Goal: Task Accomplishment & Management: Manage account settings

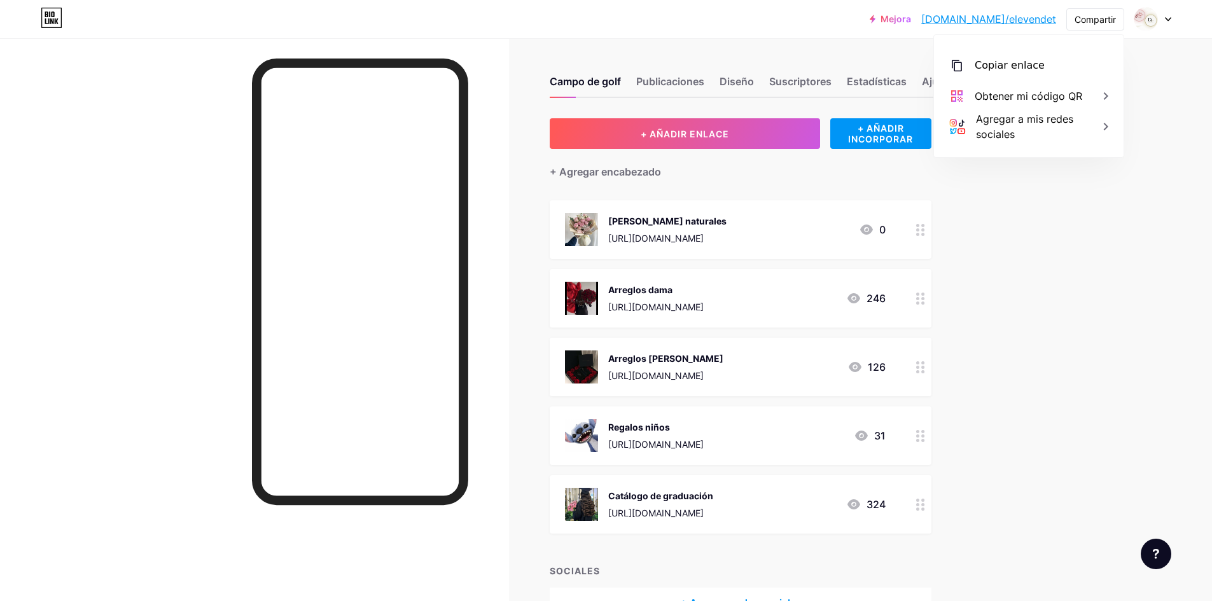
click at [868, 224] on icon at bounding box center [866, 229] width 15 height 15
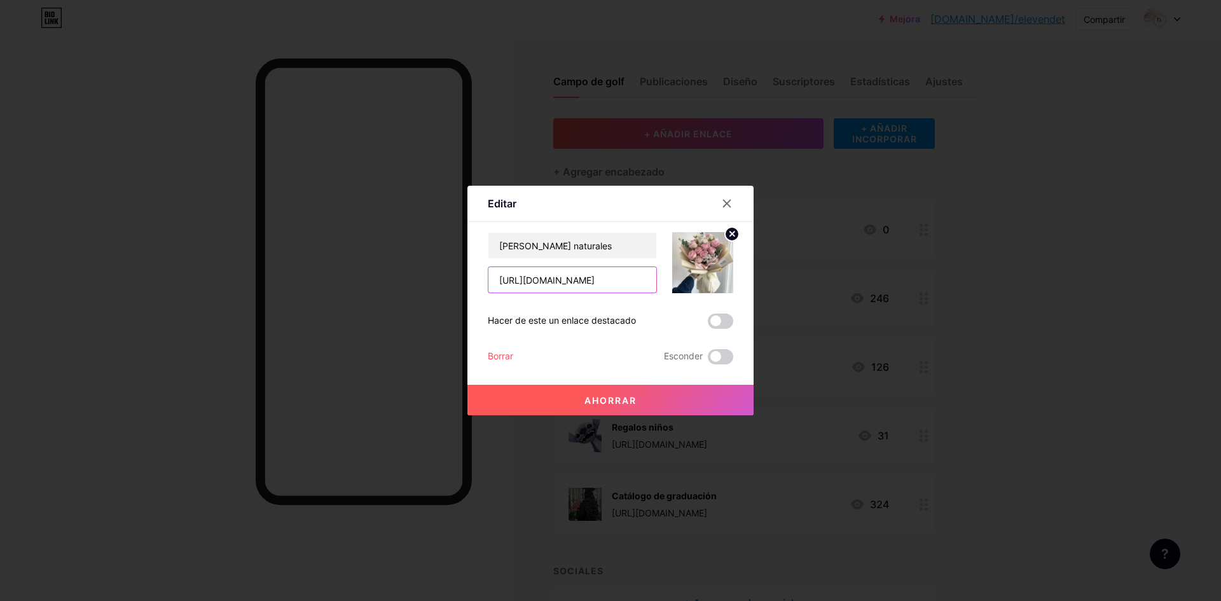
click at [577, 281] on input "[URL][DOMAIN_NAME]" at bounding box center [572, 279] width 168 height 25
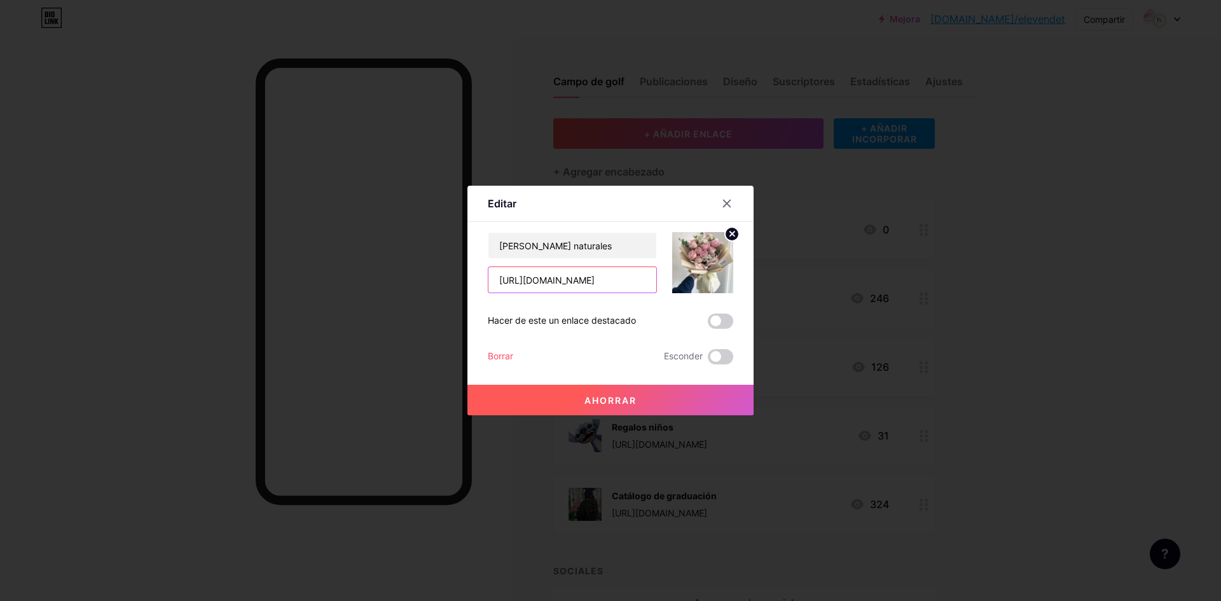
click at [577, 281] on input "[URL][DOMAIN_NAME]" at bounding box center [572, 279] width 168 height 25
paste input "[URL][DOMAIN_NAME]"
type input "[URL][DOMAIN_NAME]"
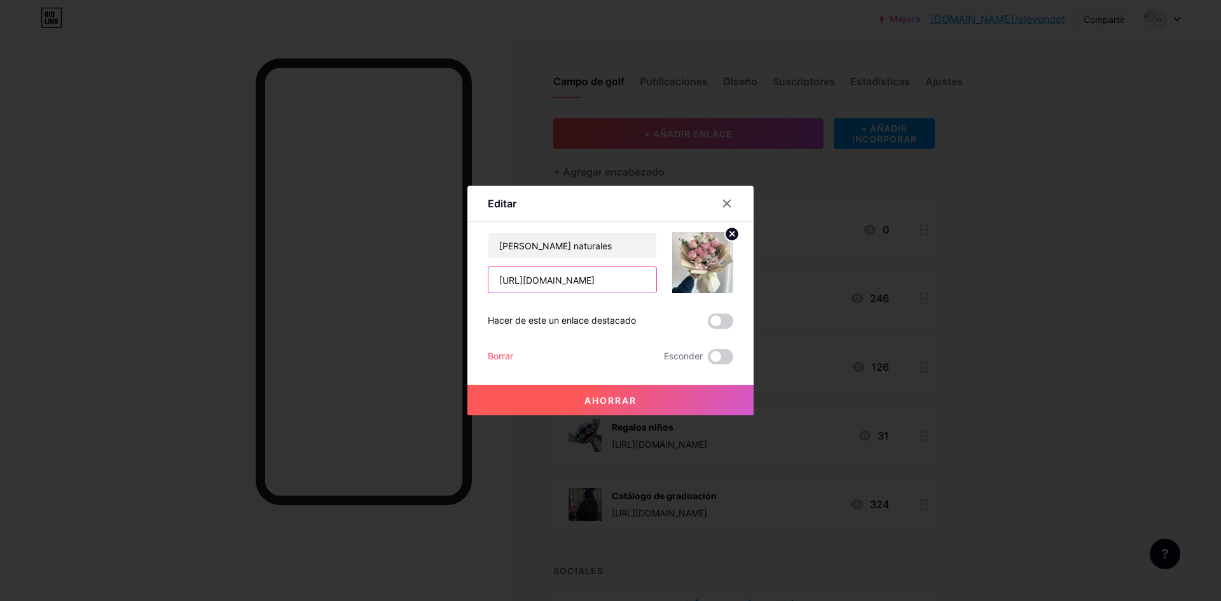
click at [568, 286] on input "[URL][DOMAIN_NAME]" at bounding box center [572, 279] width 168 height 25
paste input "[URL][DOMAIN_NAME]"
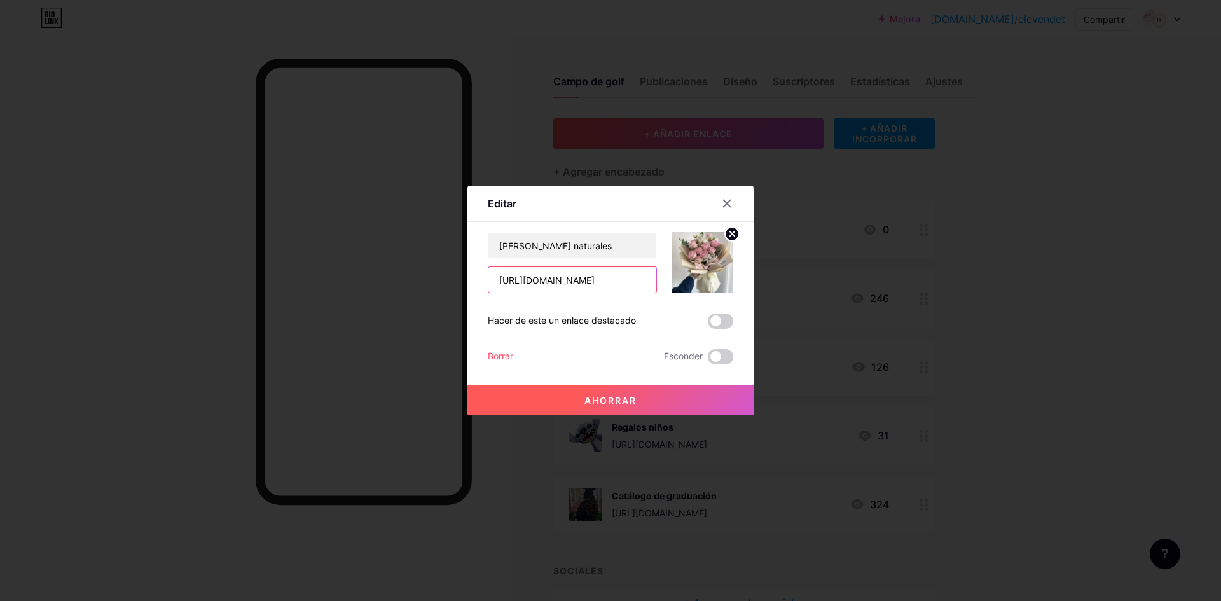
scroll to position [0, 242]
type input "[URL][DOMAIN_NAME]"
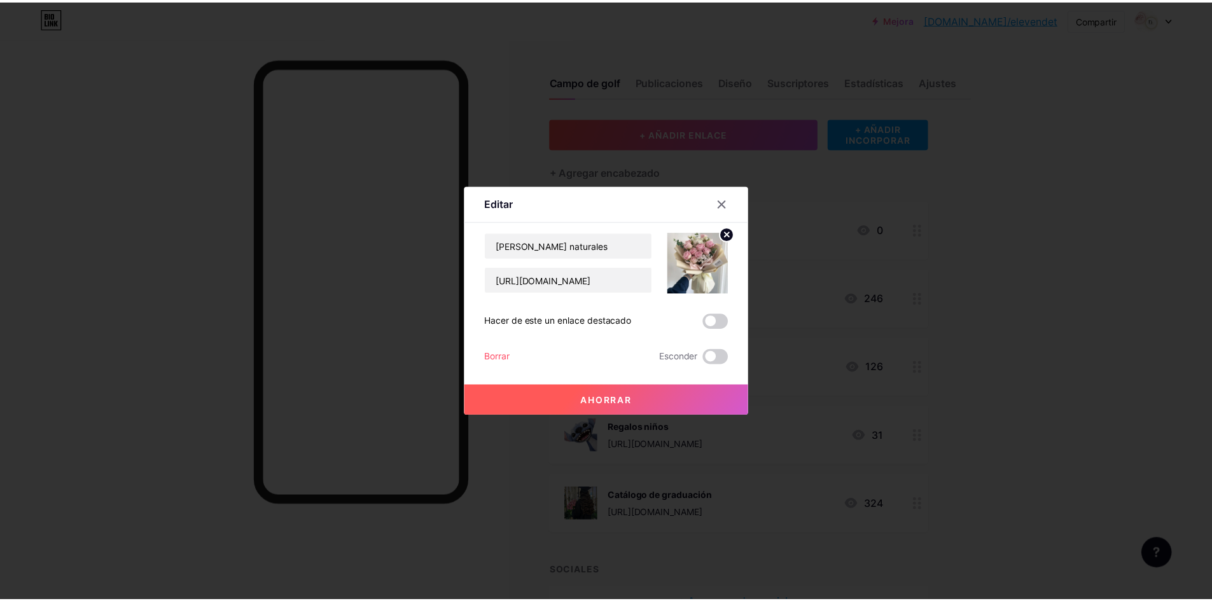
scroll to position [0, 0]
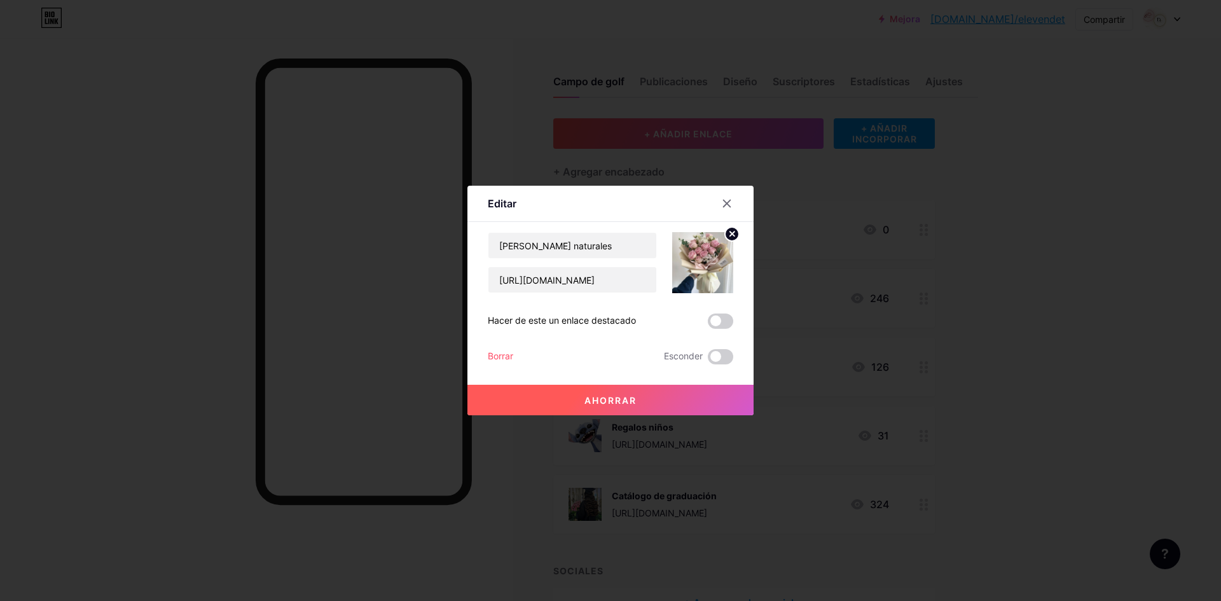
click at [667, 391] on button "Ahorrar" at bounding box center [611, 400] width 286 height 31
